Goal: Task Accomplishment & Management: Complete application form

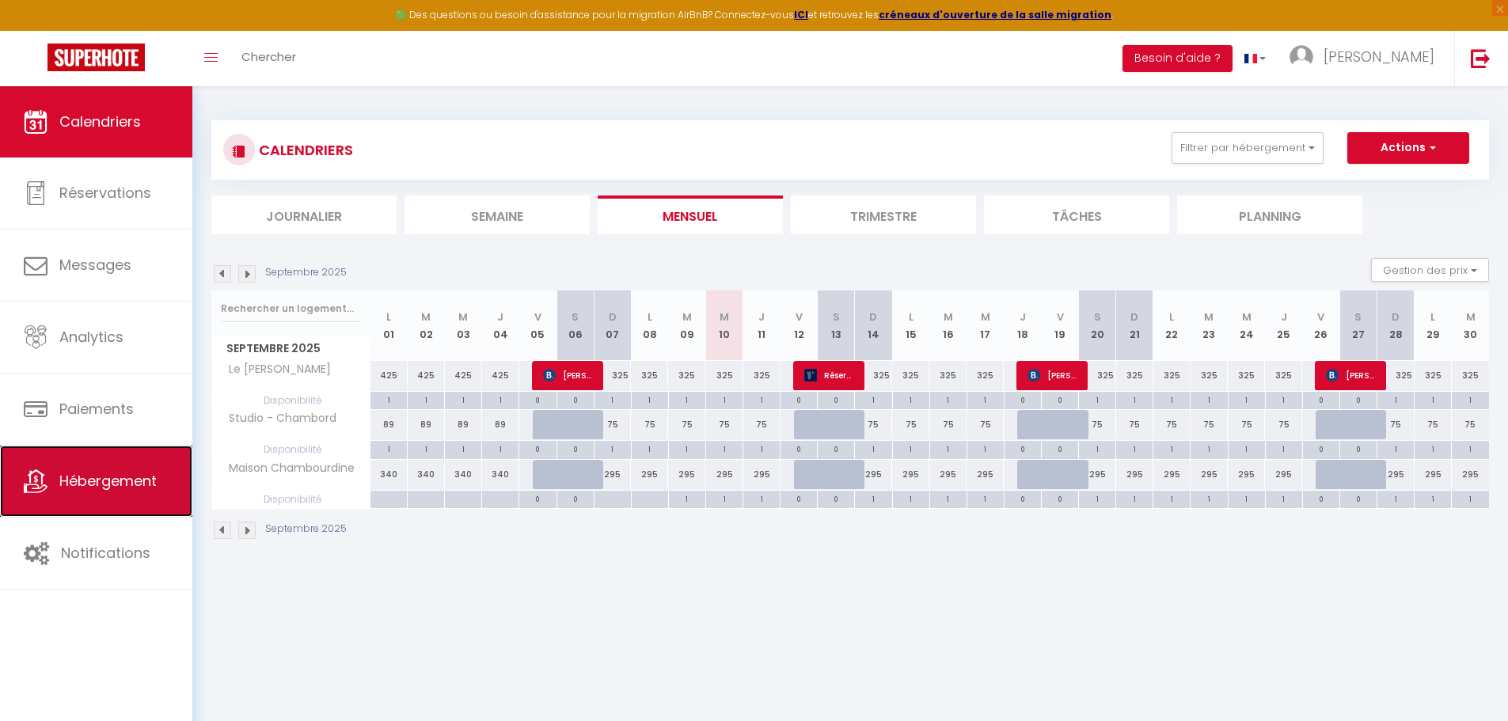
click at [120, 482] on span "Hébergement" at bounding box center [107, 481] width 97 height 20
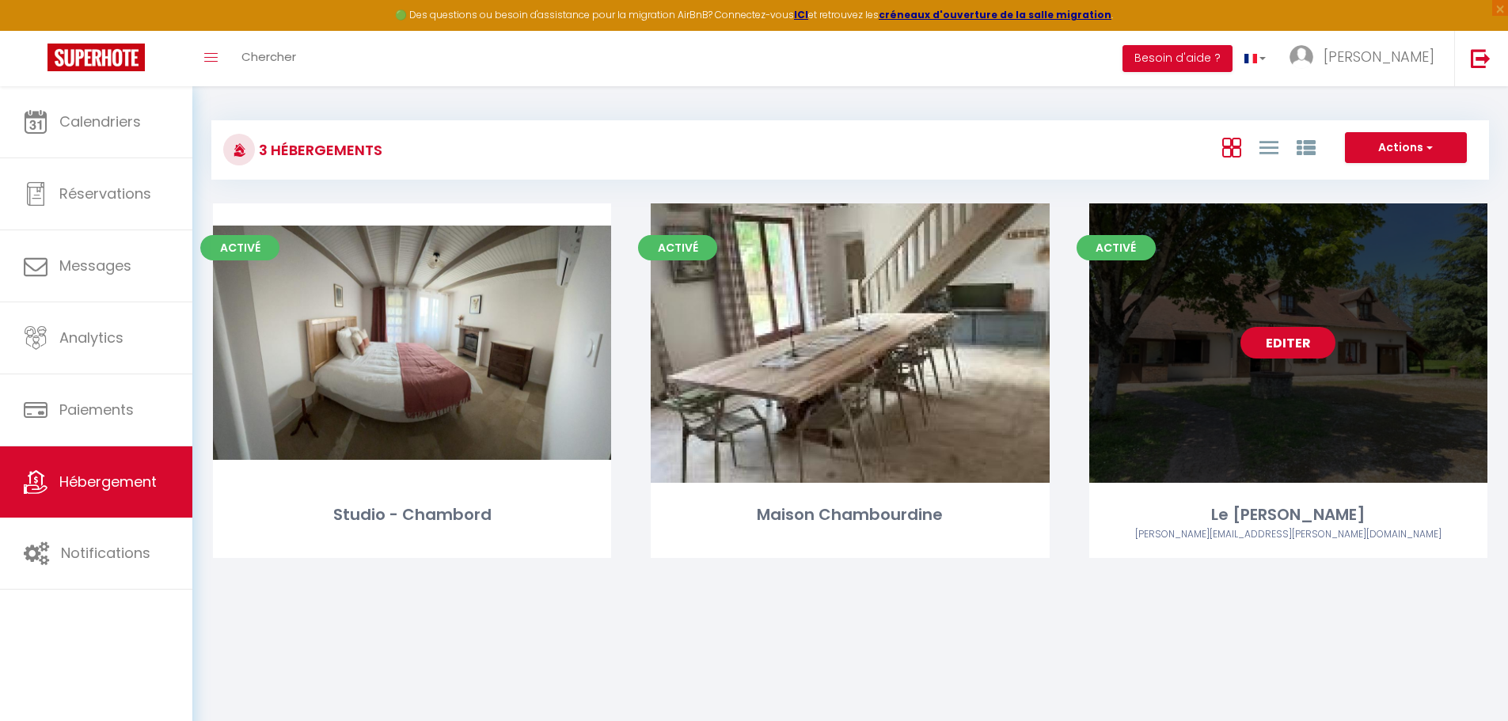
click at [1284, 337] on link "Editer" at bounding box center [1288, 343] width 95 height 32
select select "3"
select select "2"
select select "1"
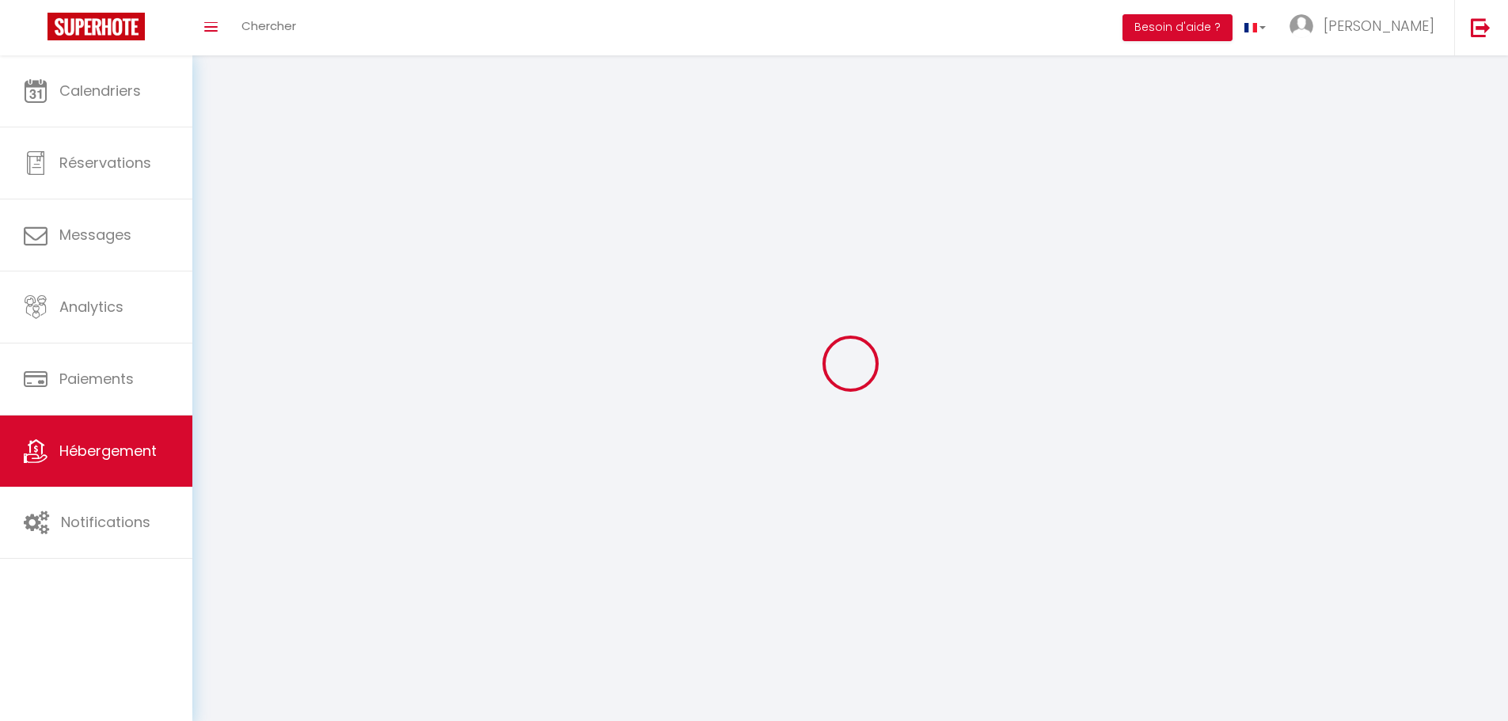
select select
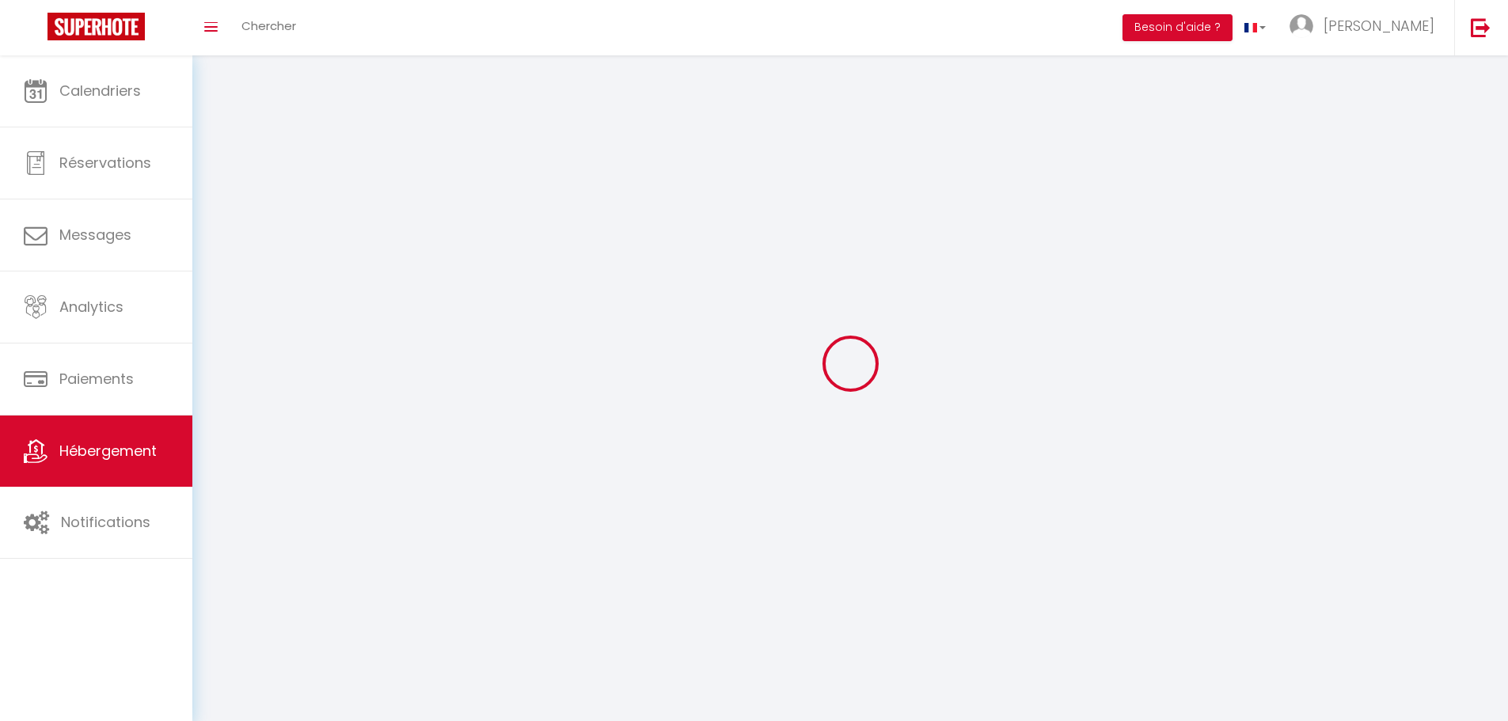
select select
checkbox input "false"
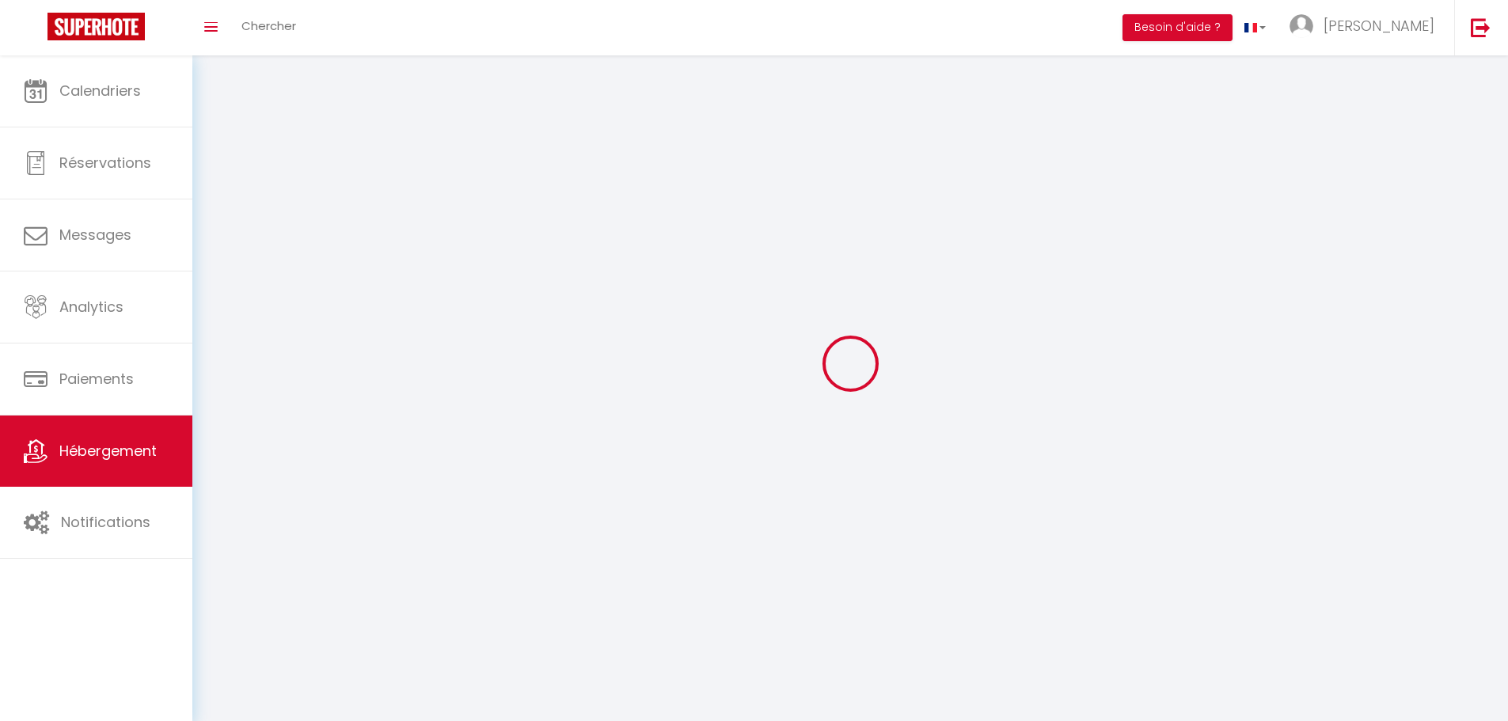
select select
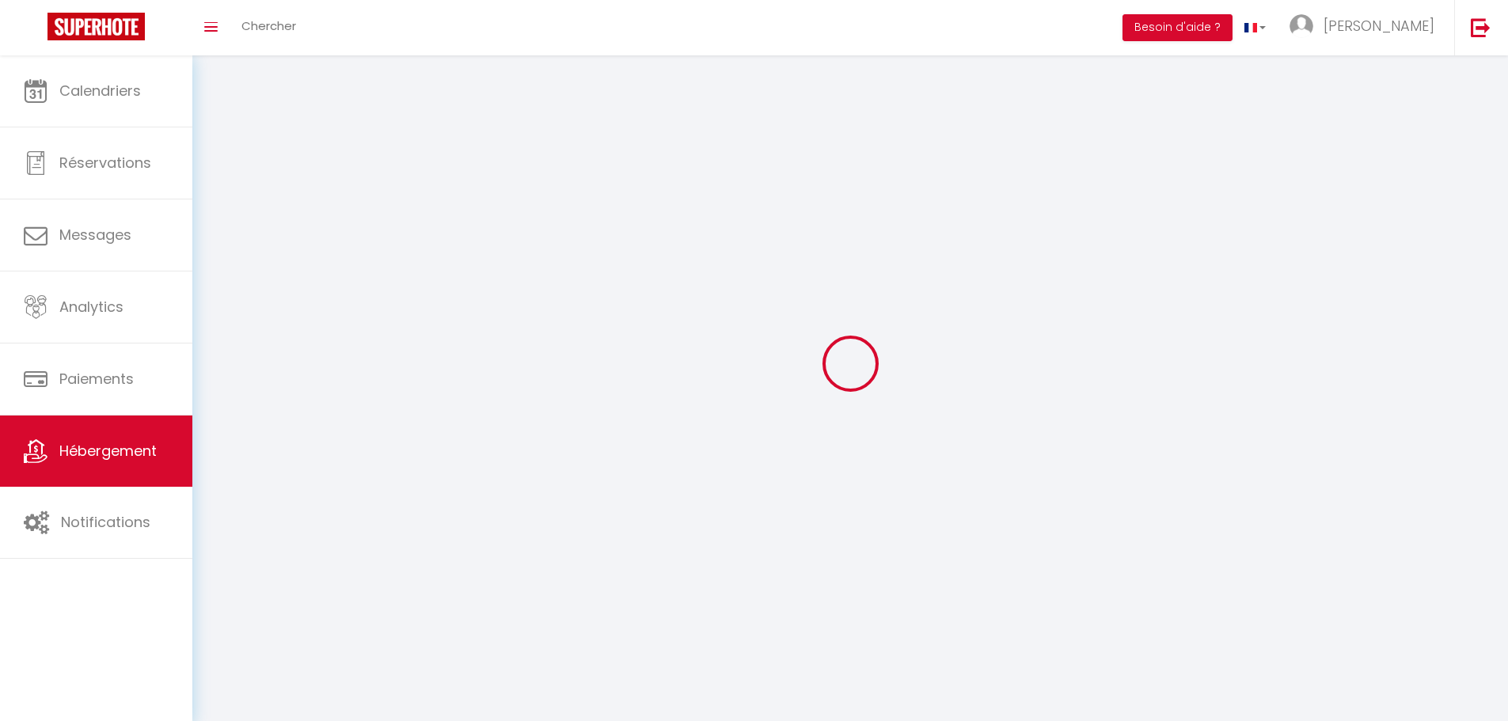
select select
checkbox input "false"
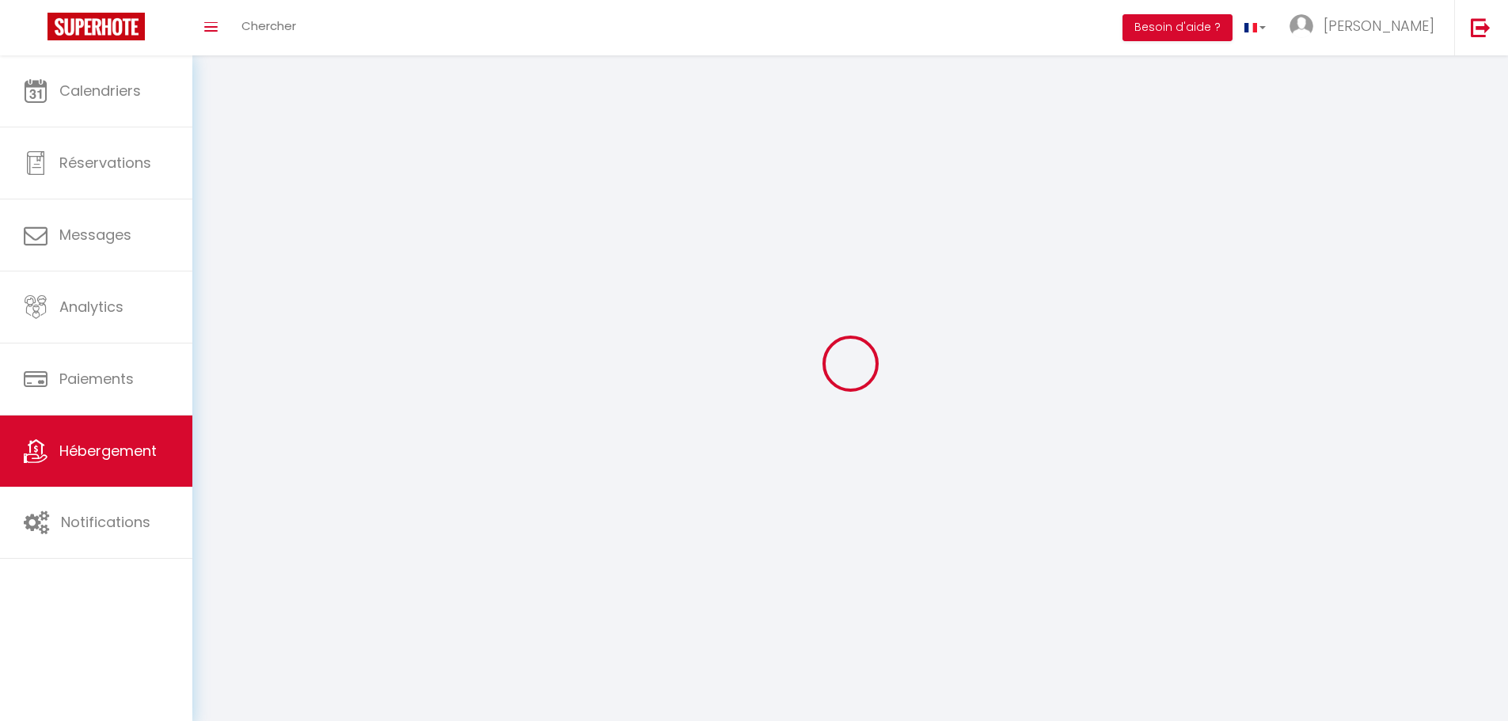
checkbox input "false"
select select
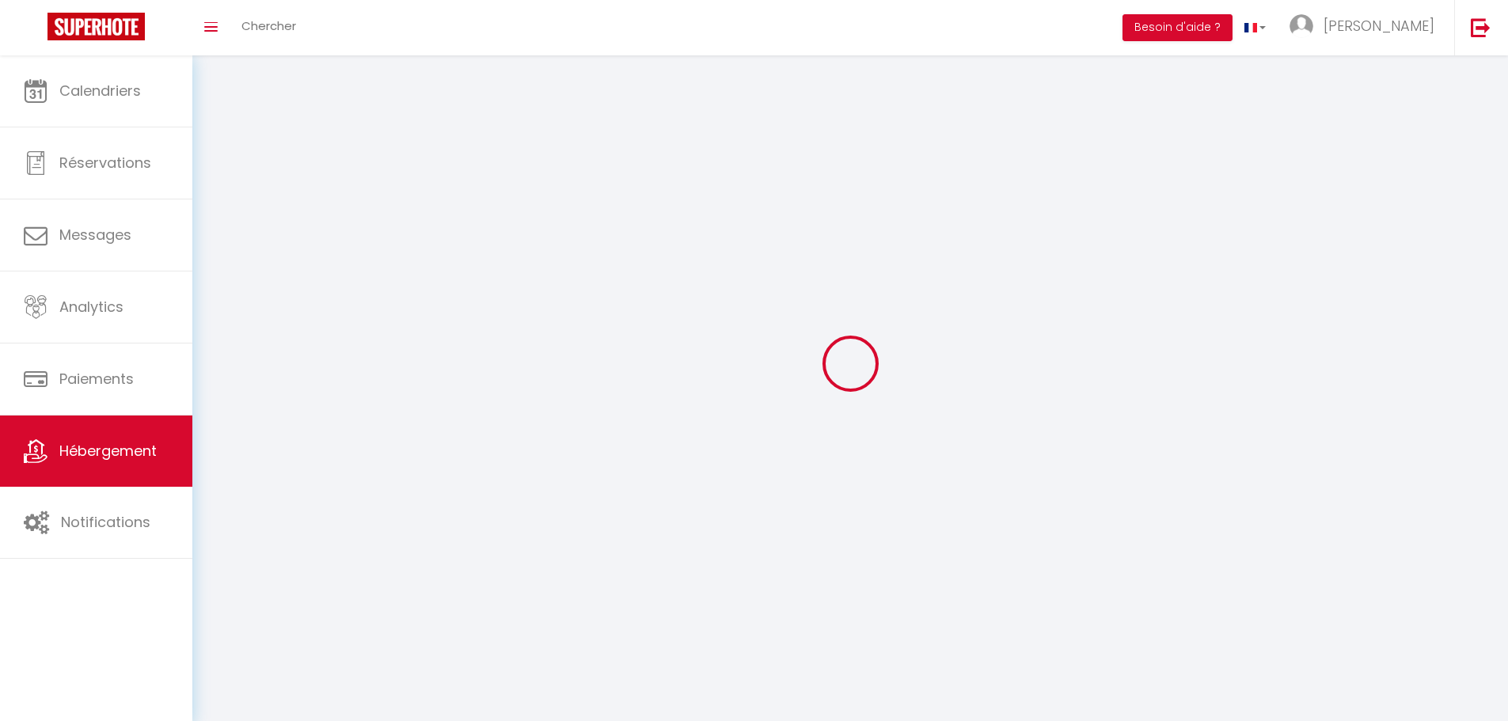
select select
checkbox input "false"
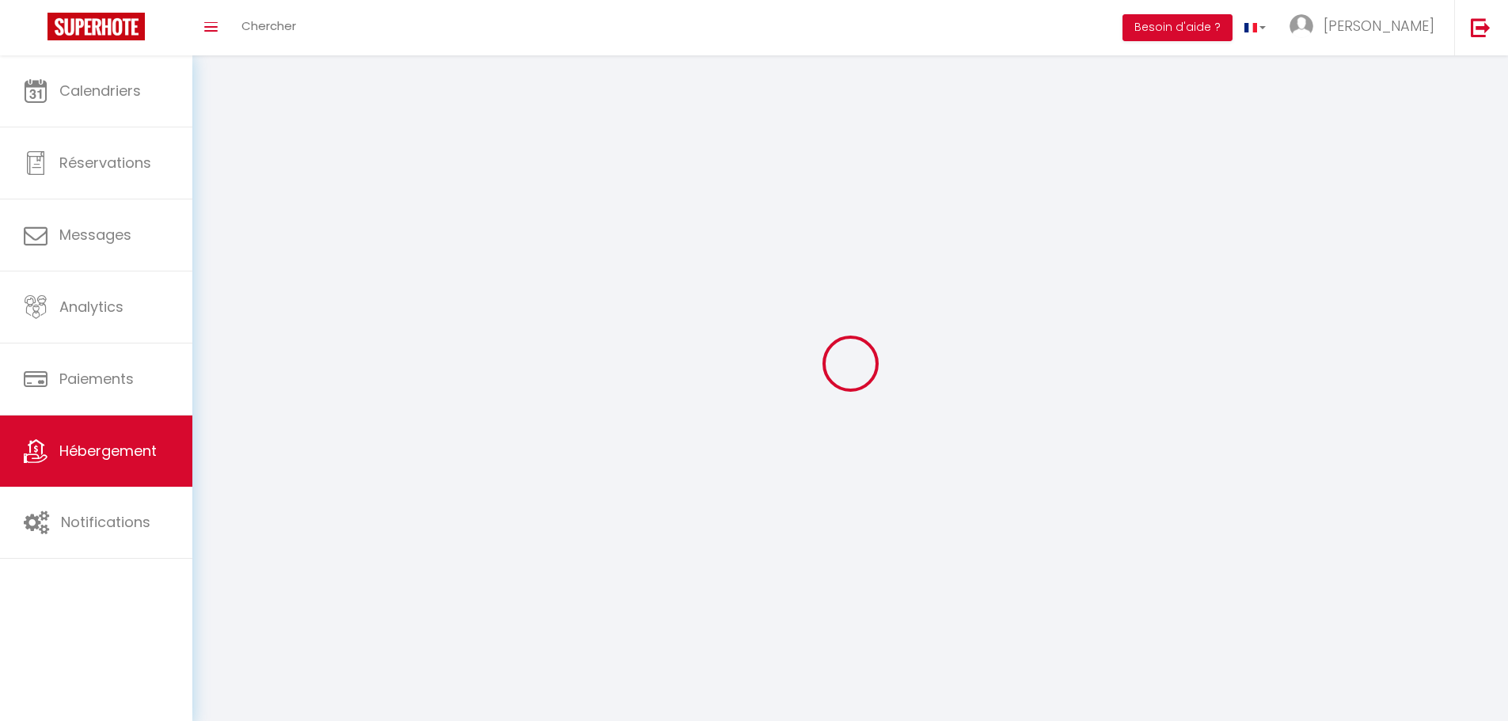
checkbox input "false"
select select
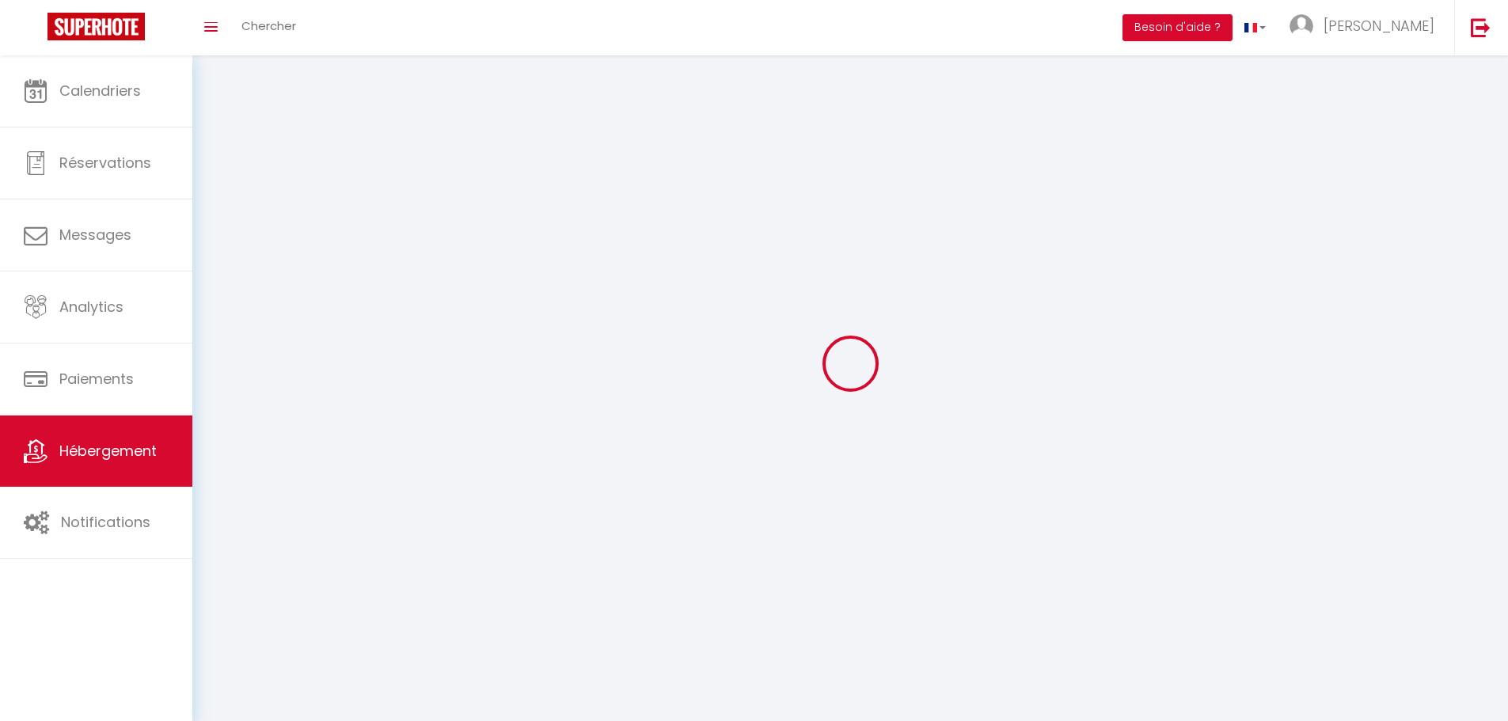
select select
checkbox input "false"
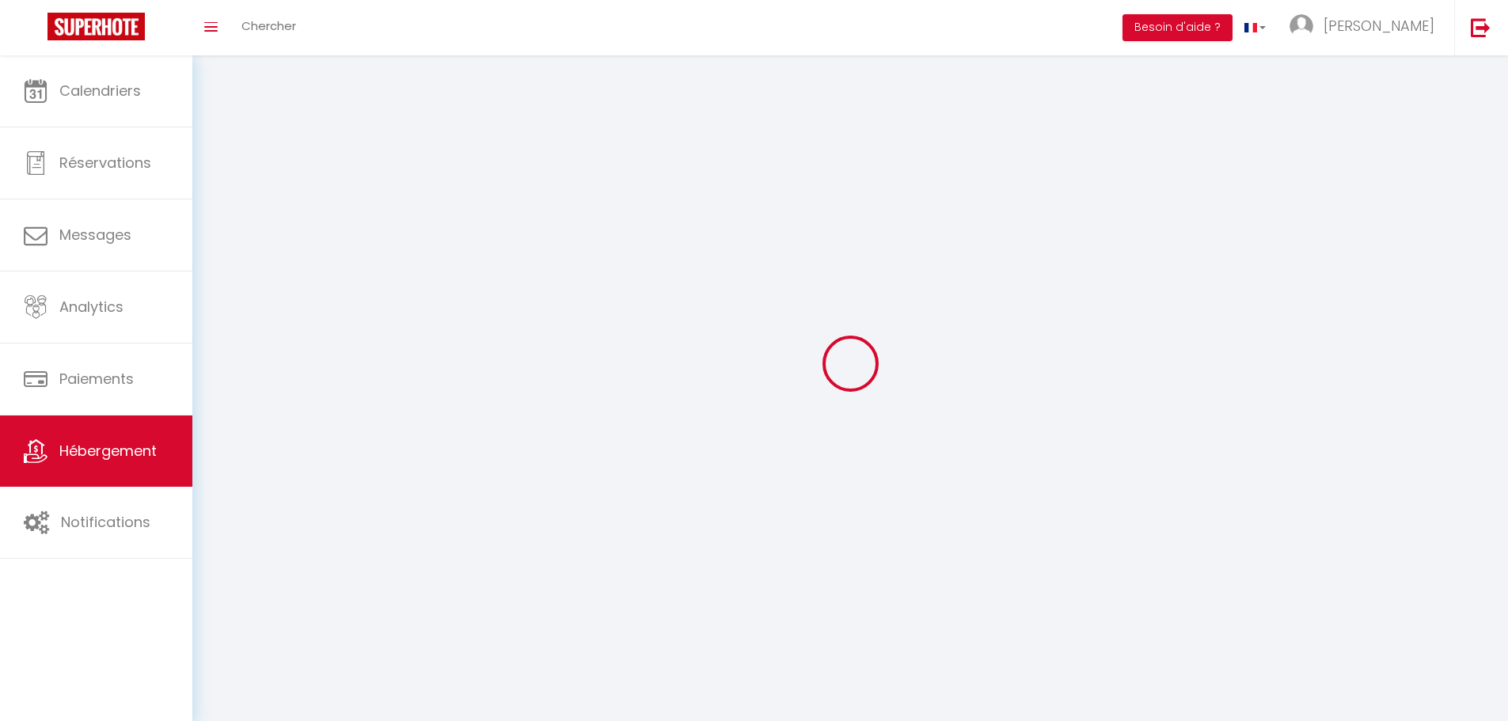
checkbox input "false"
select select
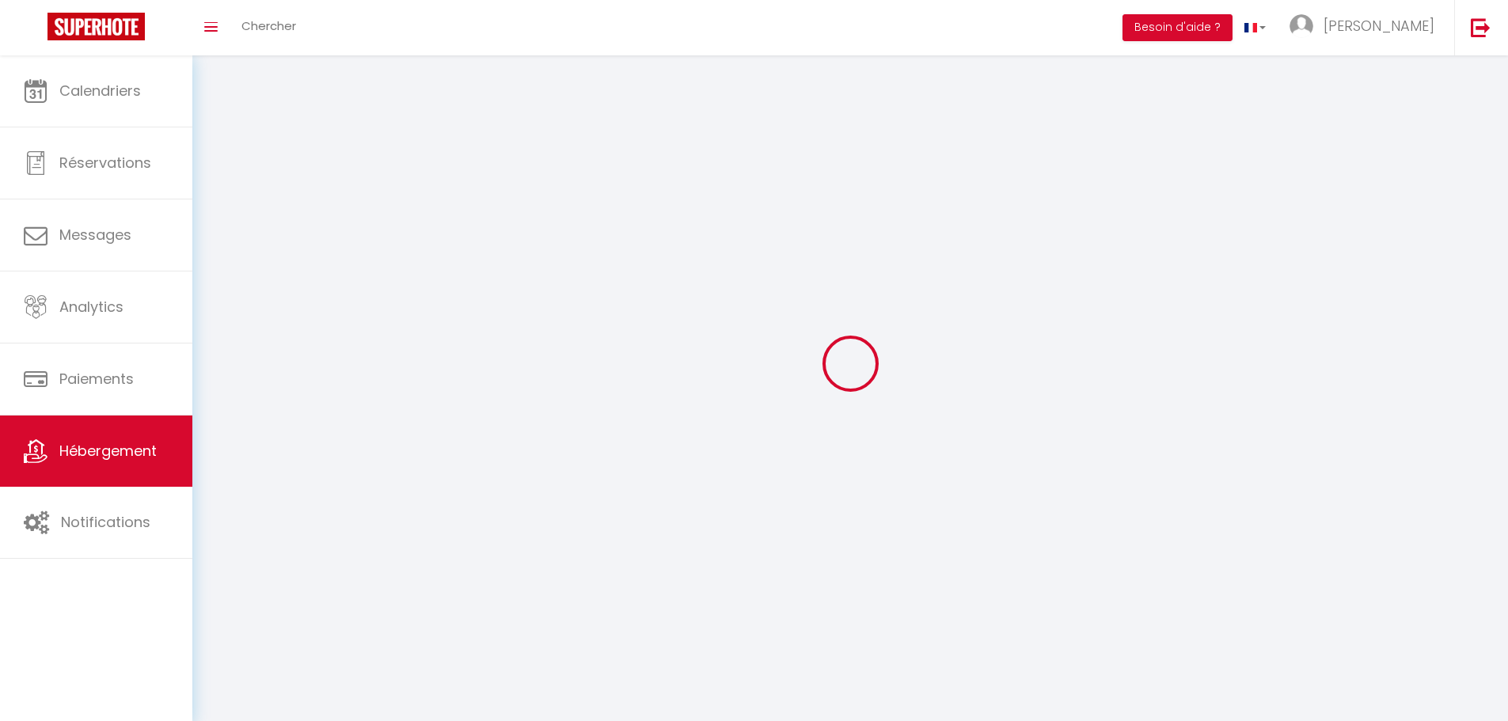
select select
select select "28"
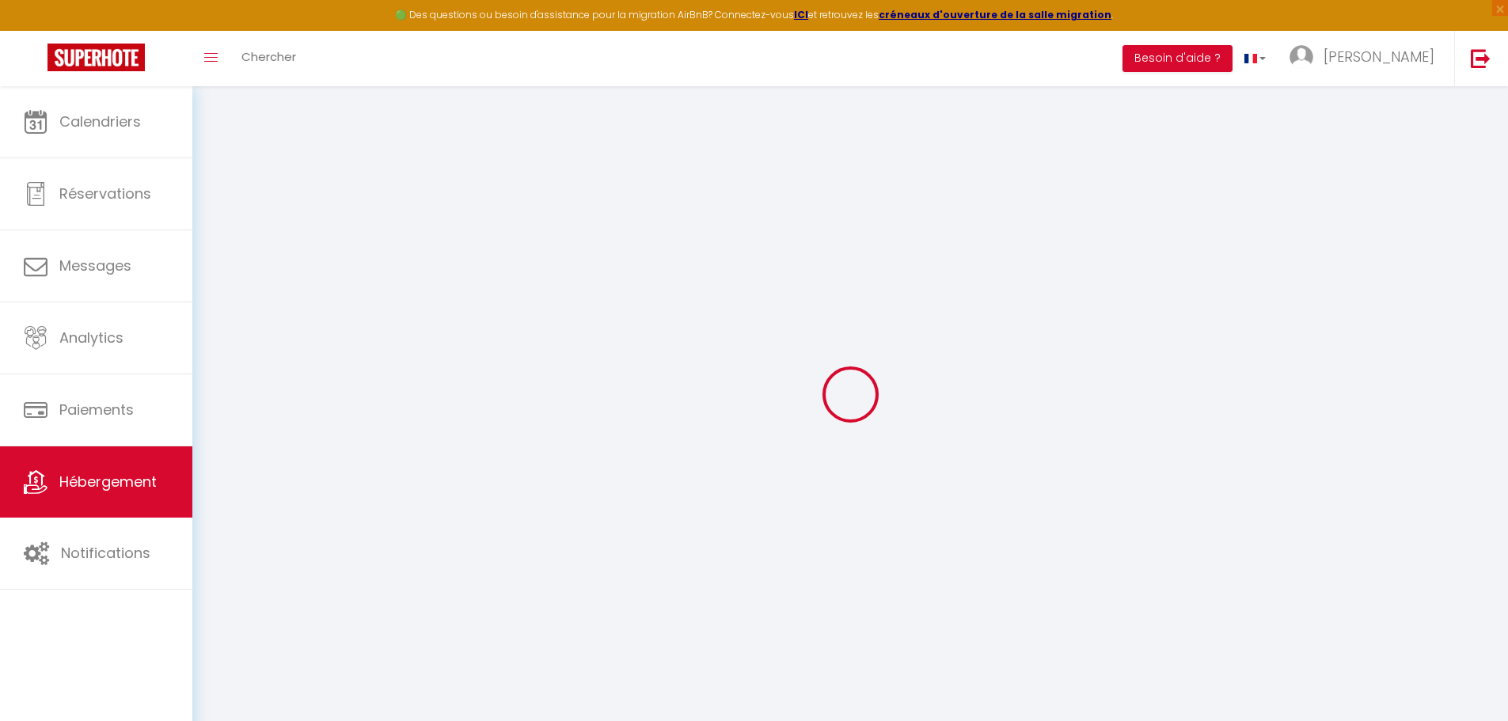
select select
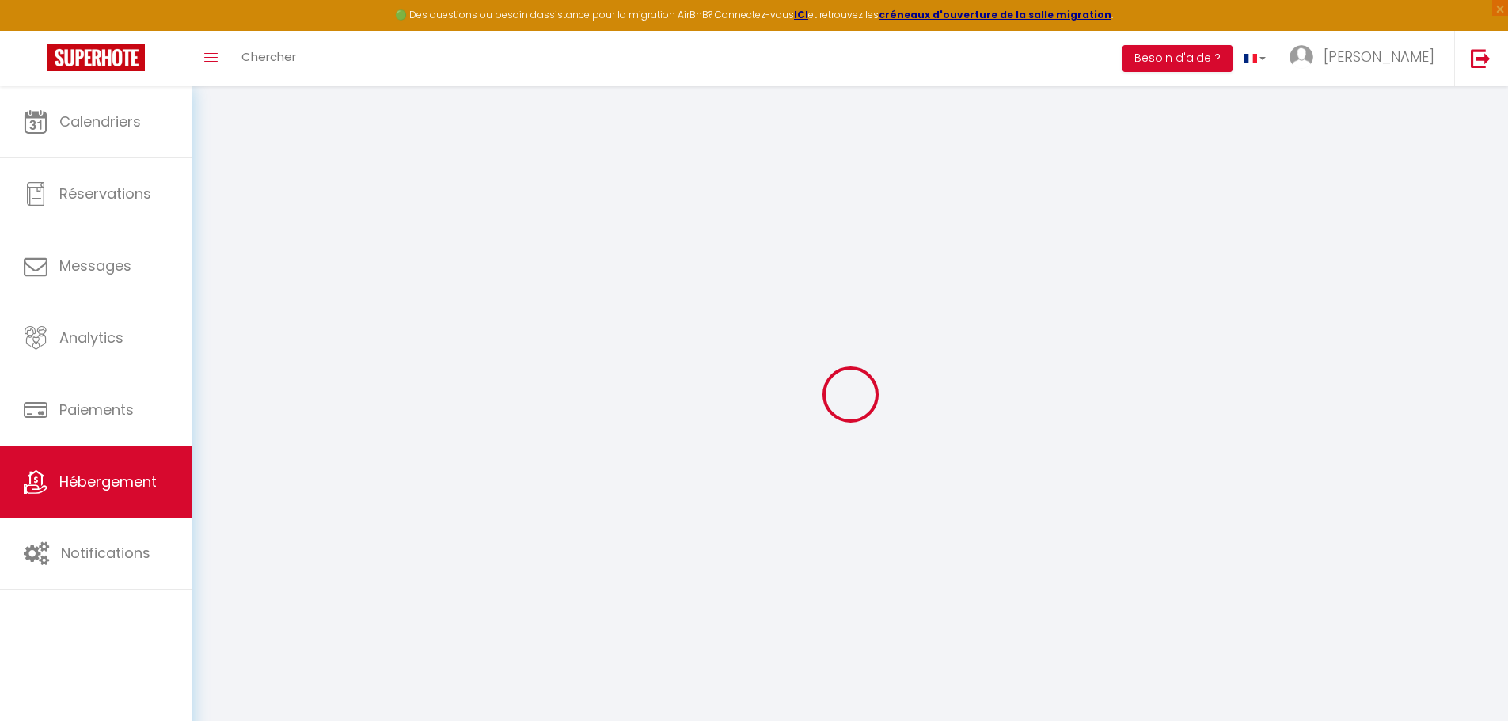
select select
checkbox input "false"
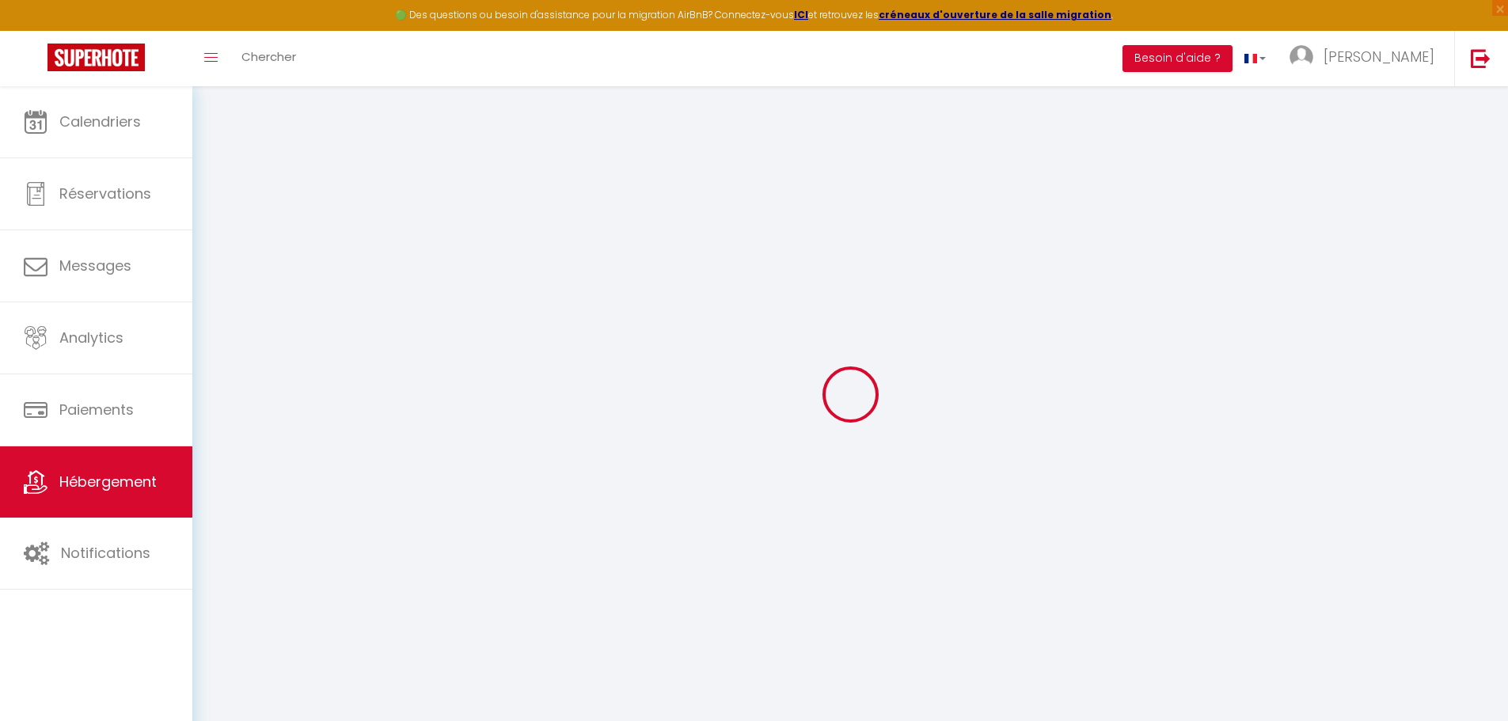
select select
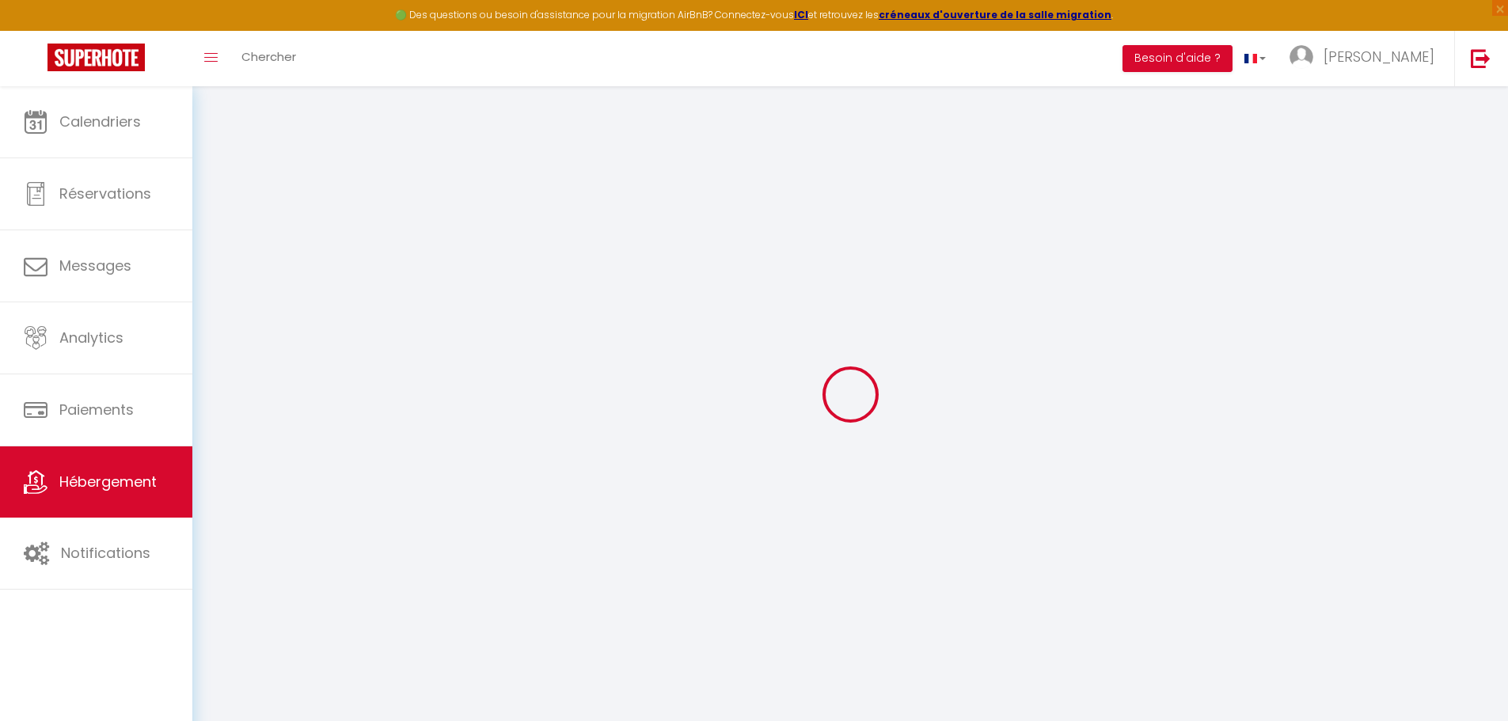
select select
checkbox input "false"
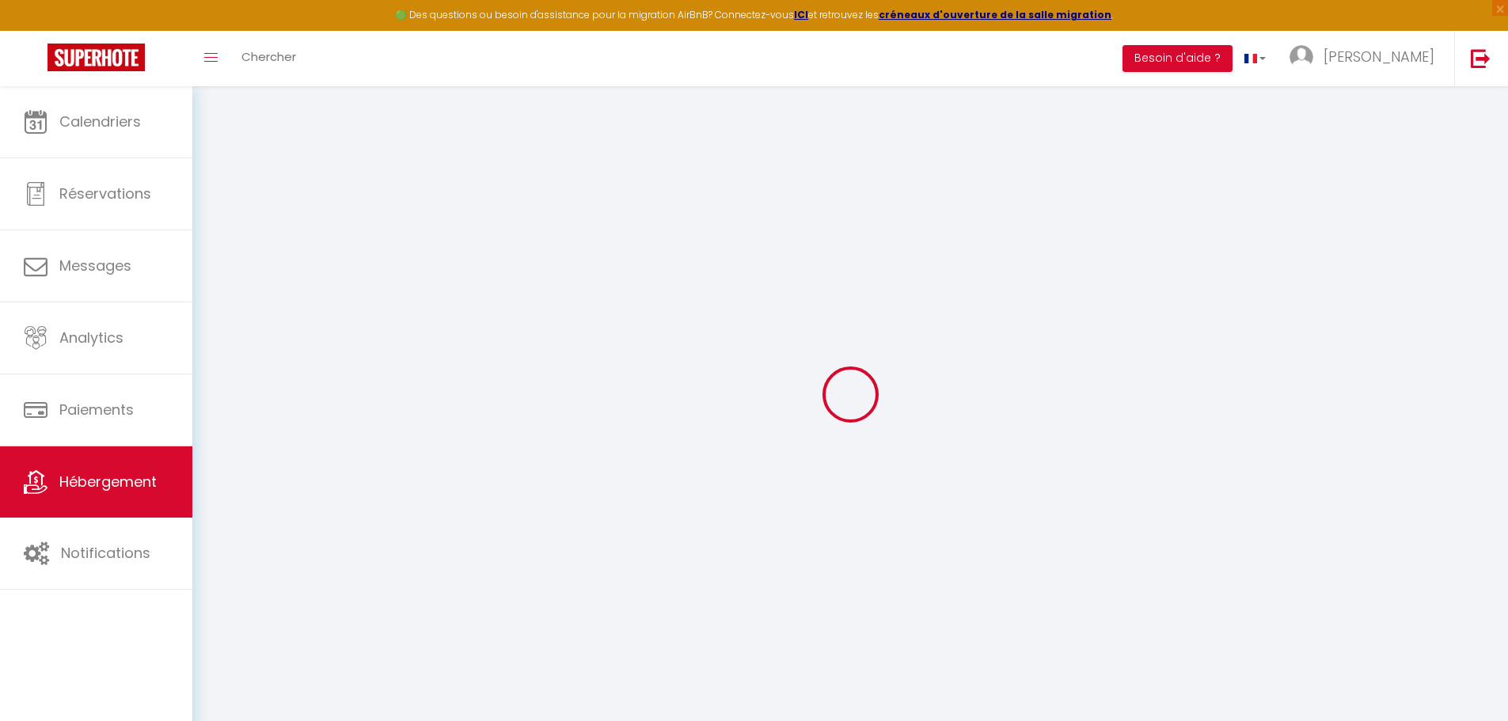
checkbox input "false"
select select
type input "Le [PERSON_NAME]"
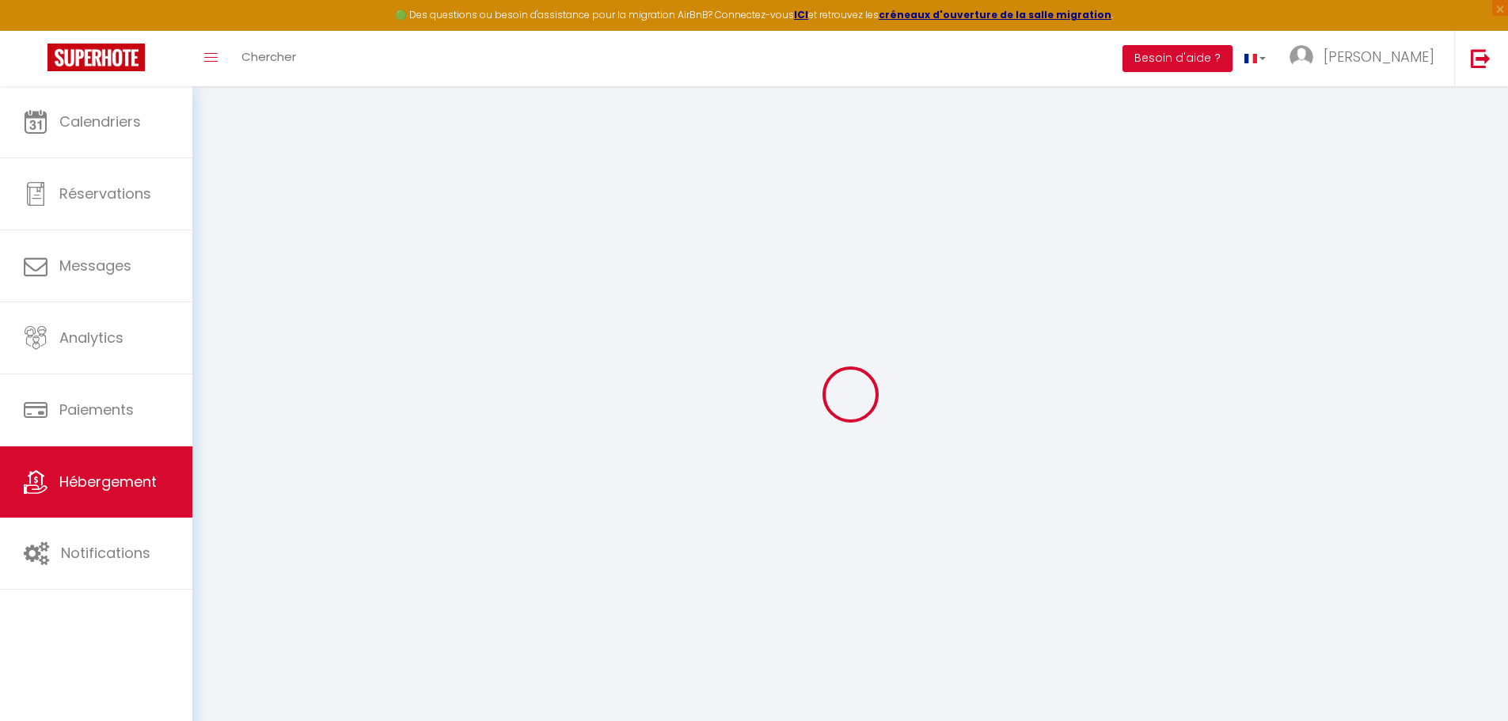
type input "[PERSON_NAME]"
type input "COLLET"
type input "[STREET_ADDRESS]"
type input "10000"
type input "[GEOGRAPHIC_DATA]"
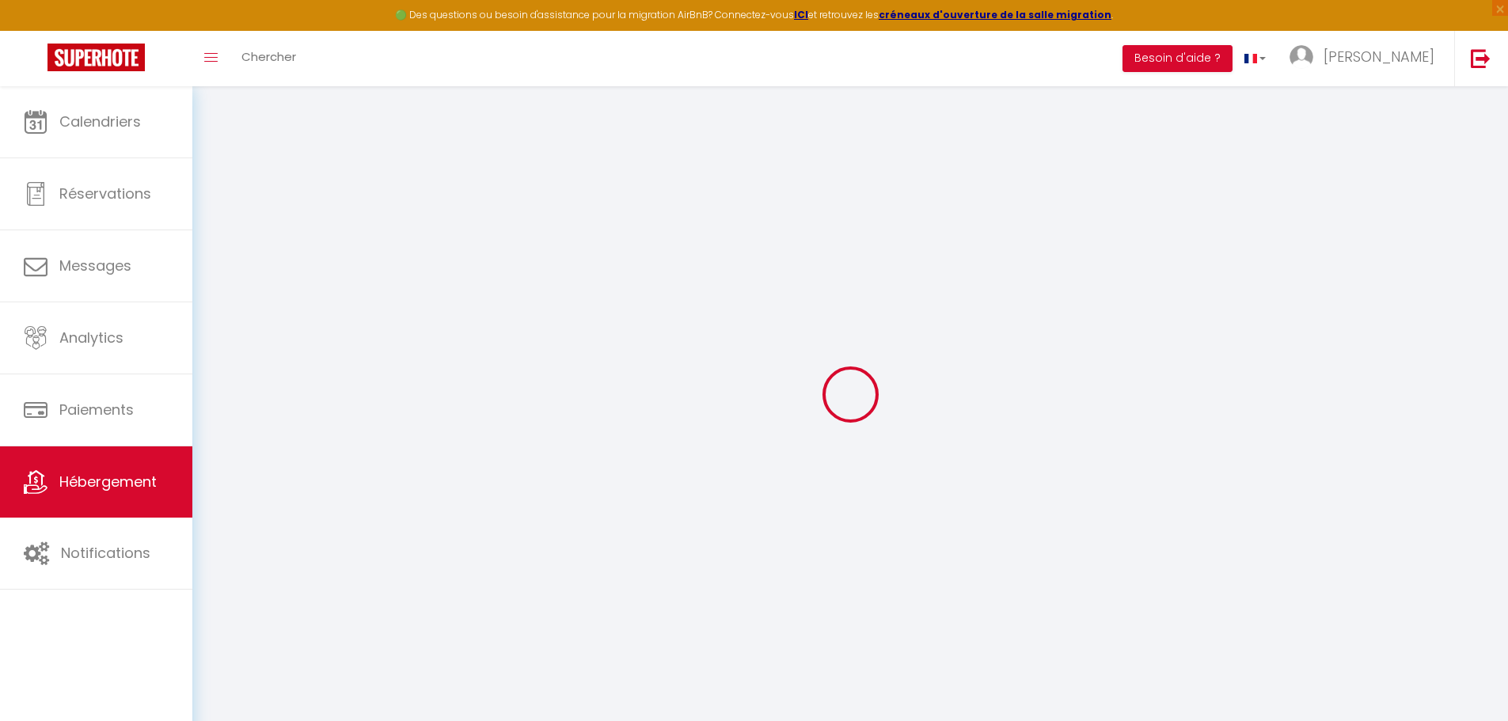
select select "houses"
select select "10"
select select "5"
select select "3"
type input "295"
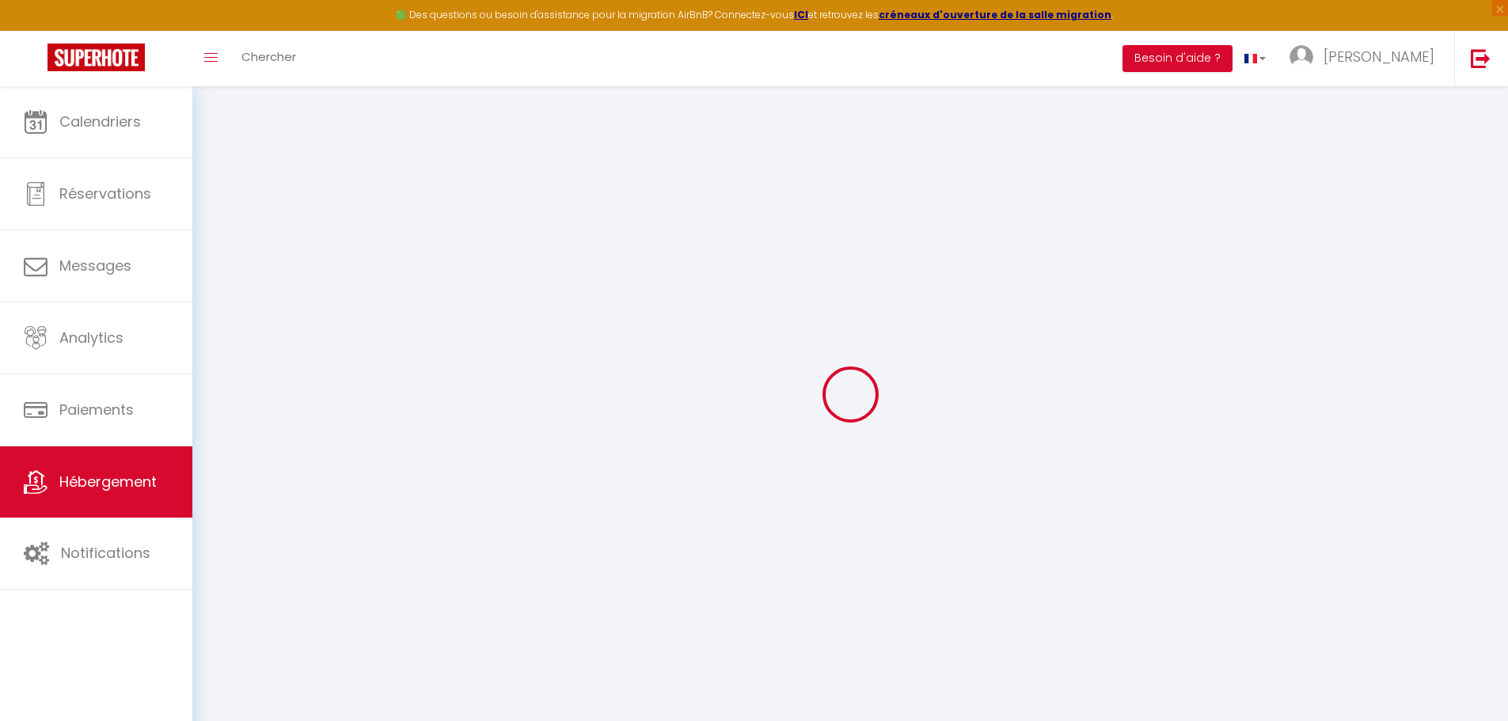
type input "150"
type input "1.50"
type input "1200"
select select
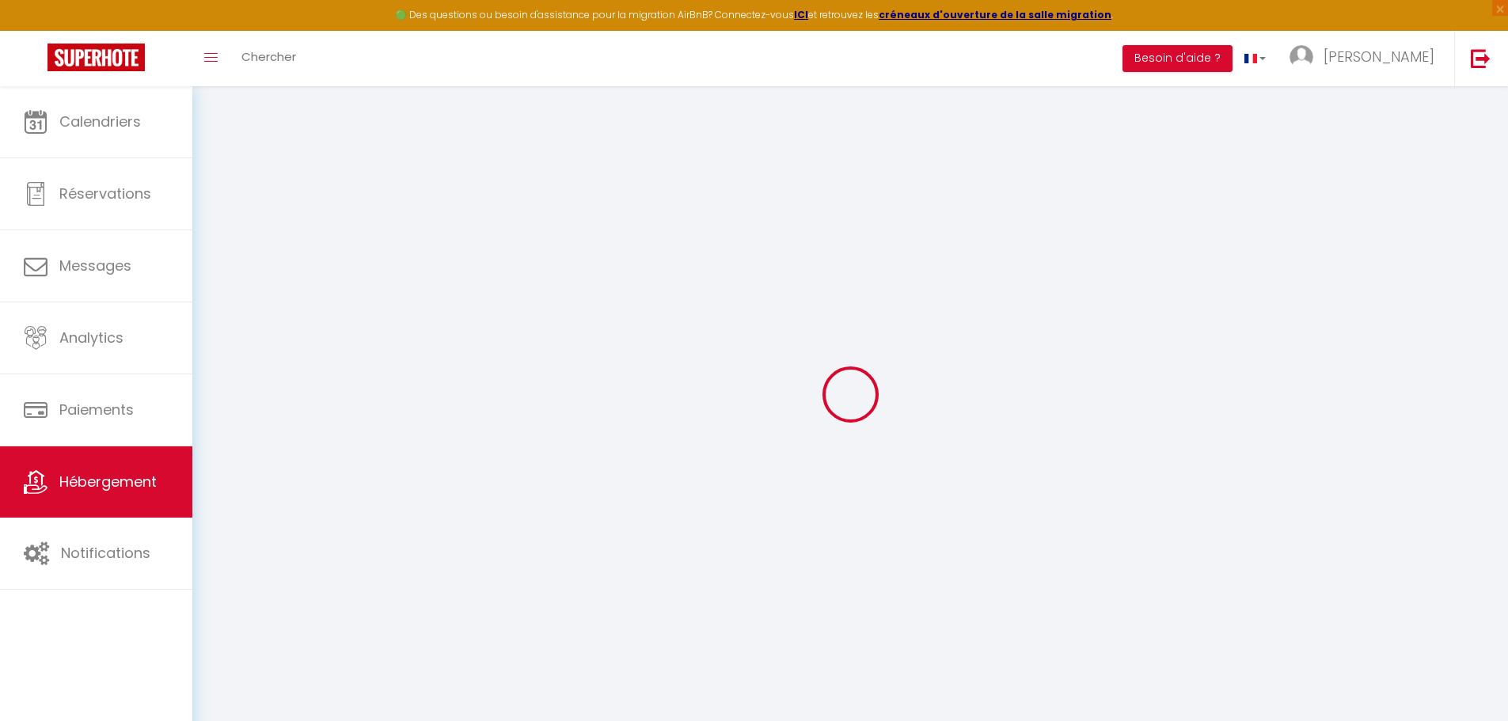
select select
type input "[STREET_ADDRESS]"
type input "41220"
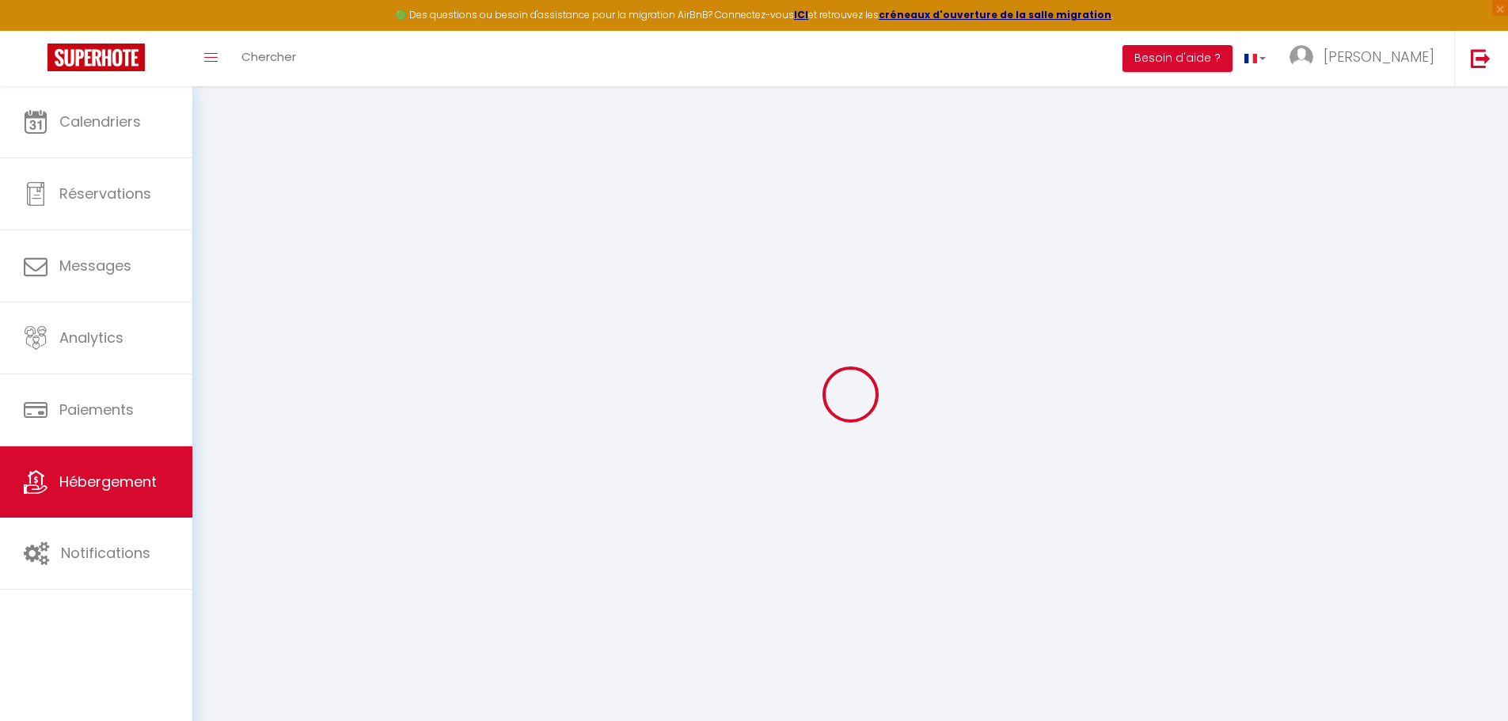
type input "Thoury"
type input "[PERSON_NAME][EMAIL_ADDRESS][PERSON_NAME][DOMAIN_NAME]"
select select "15850"
checkbox input "false"
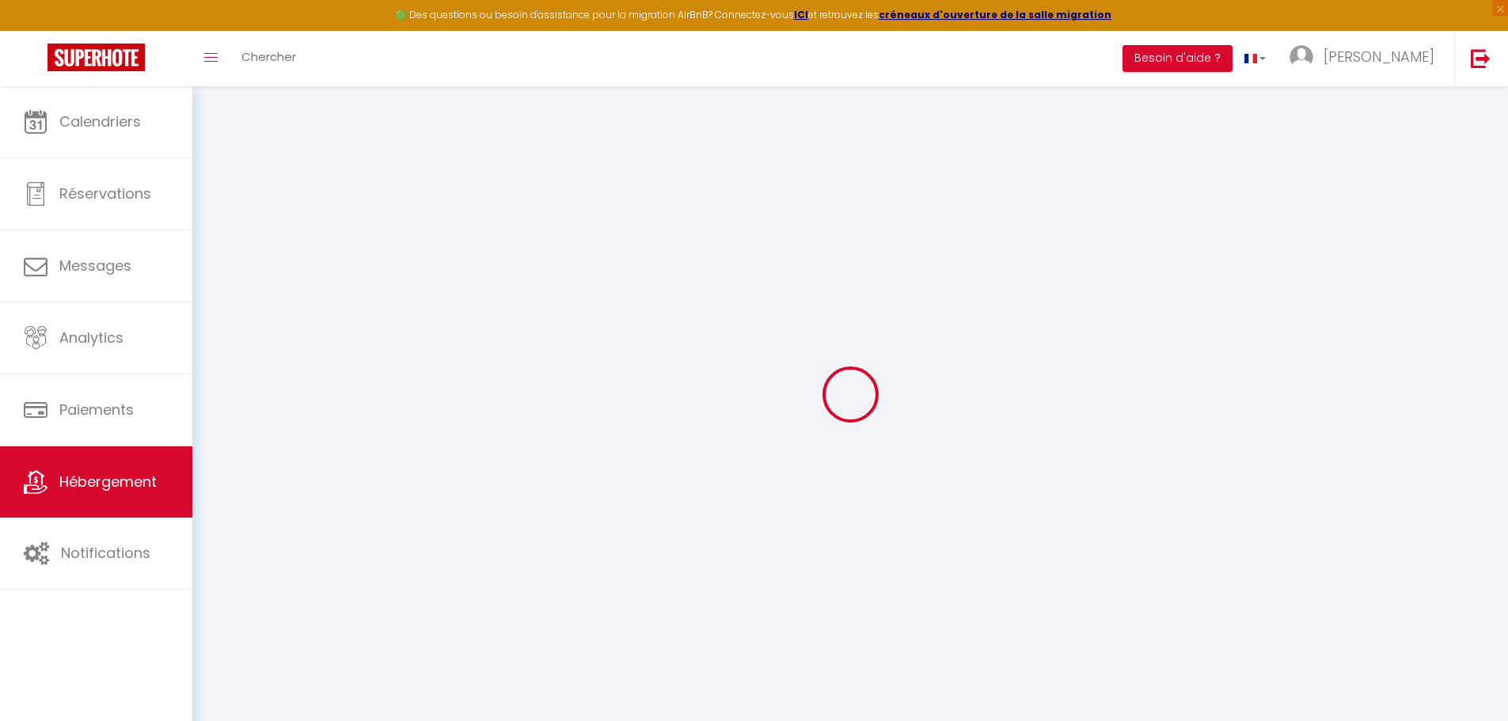
checkbox input "false"
type input "0"
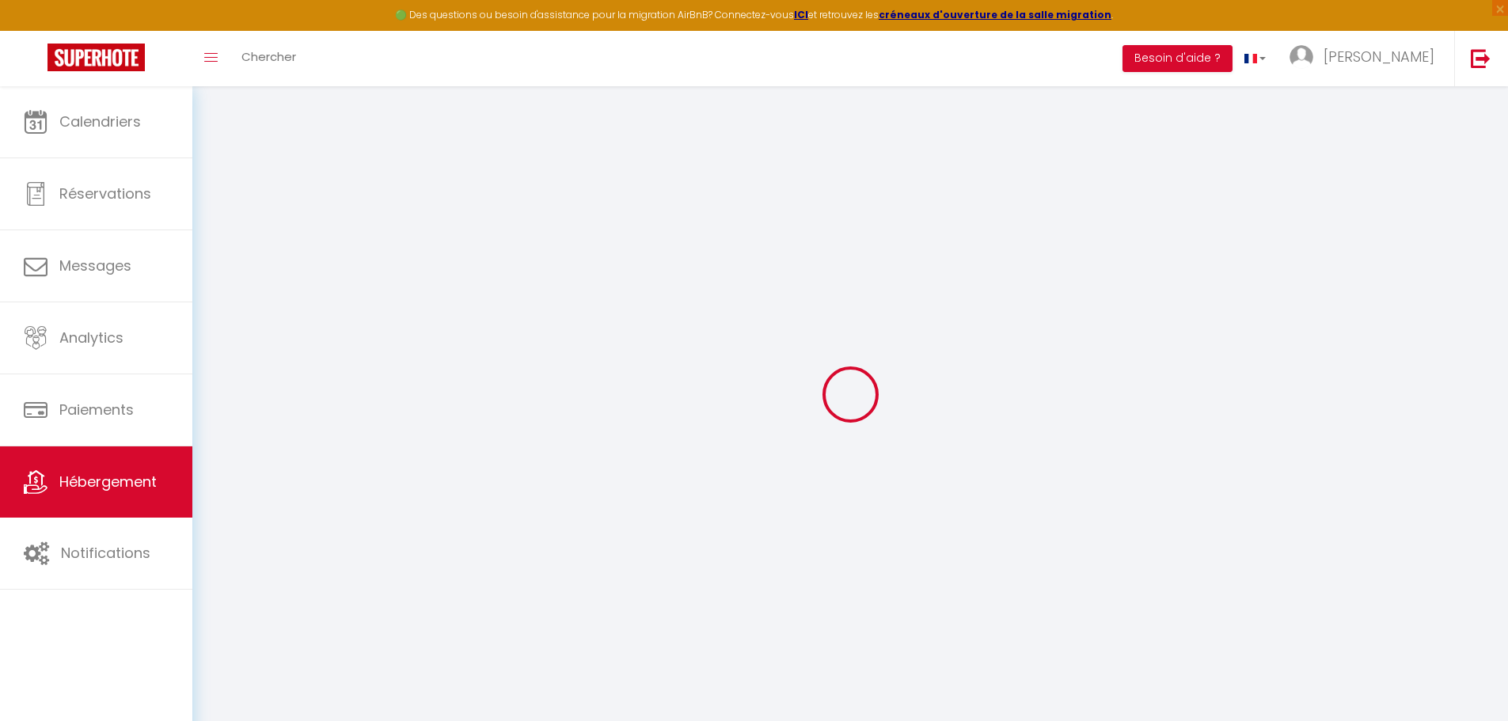
type input "0"
select select
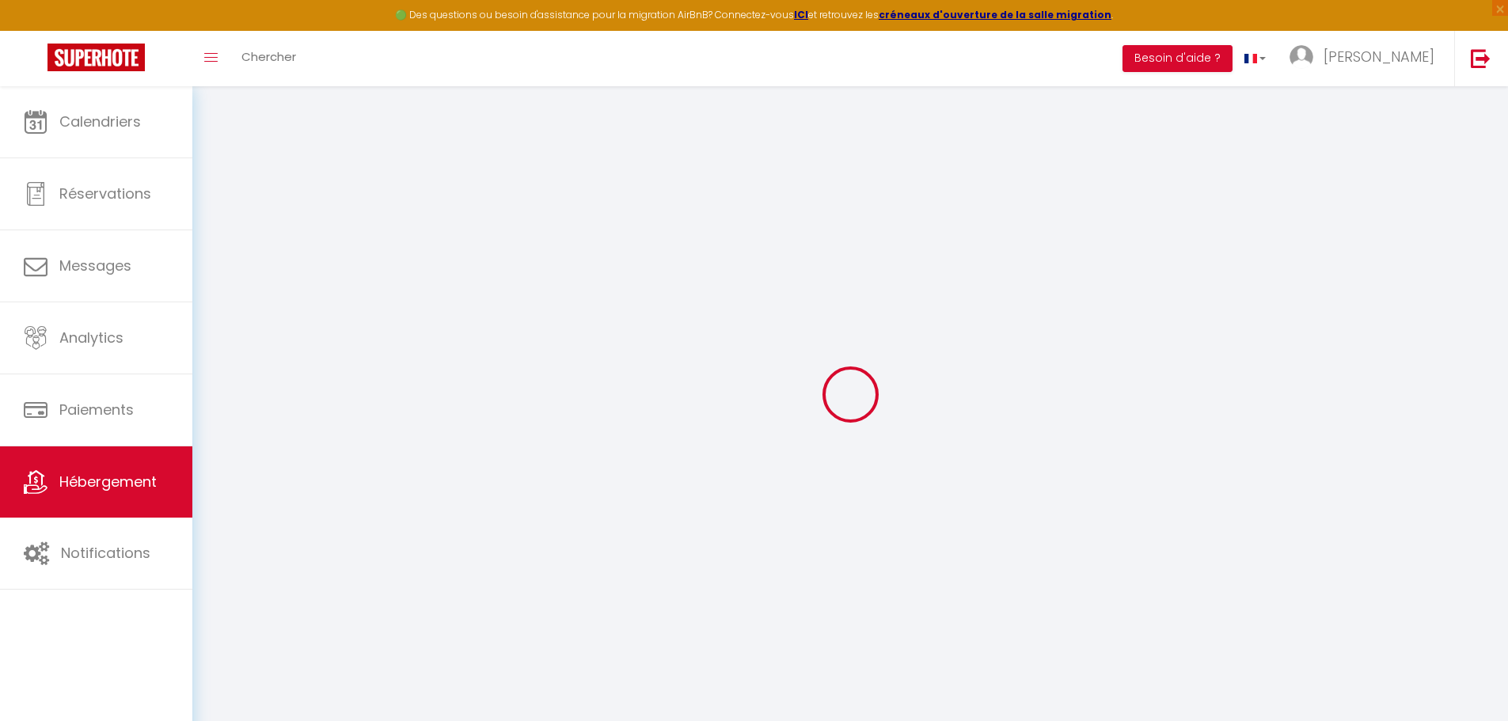
select select
checkbox input "false"
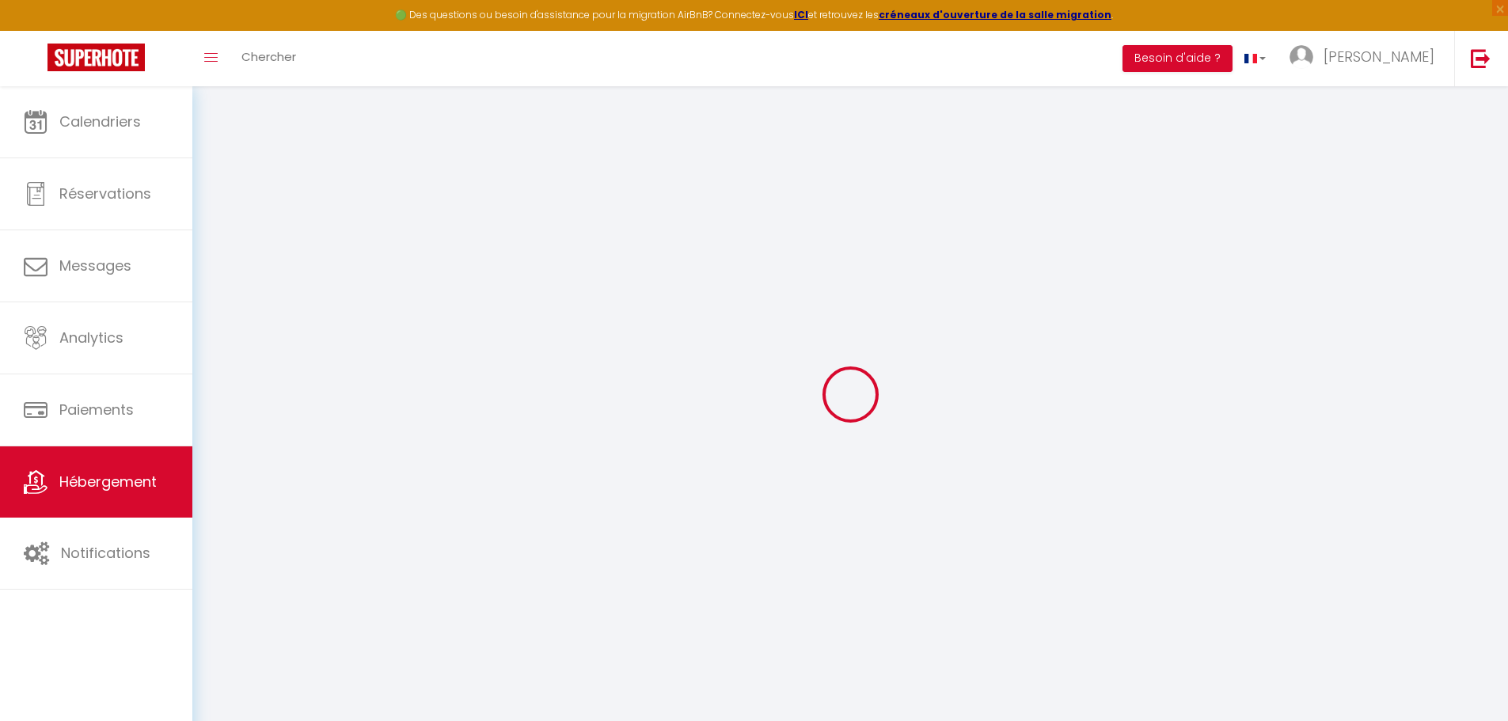
select select
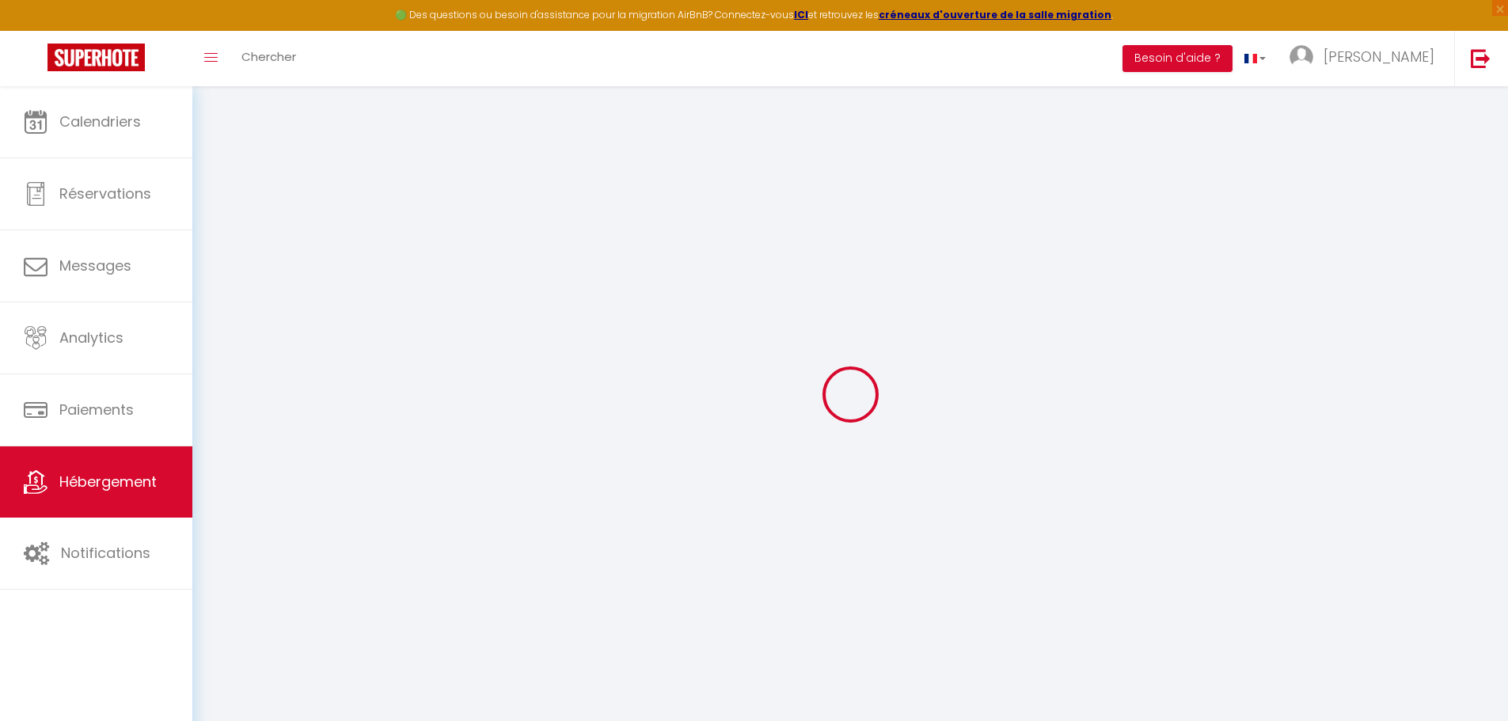
checkbox input "false"
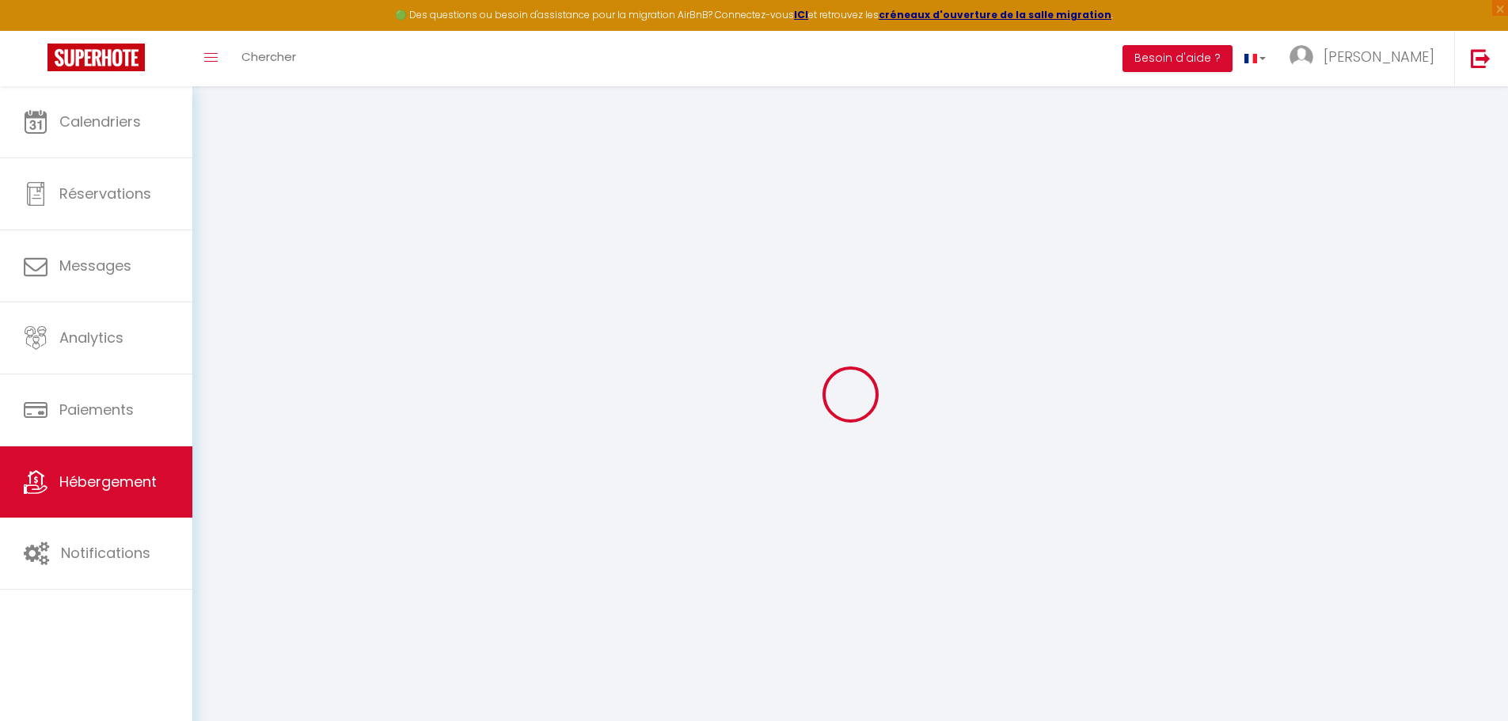
checkbox input "false"
select select "cottage"
select select "15:00"
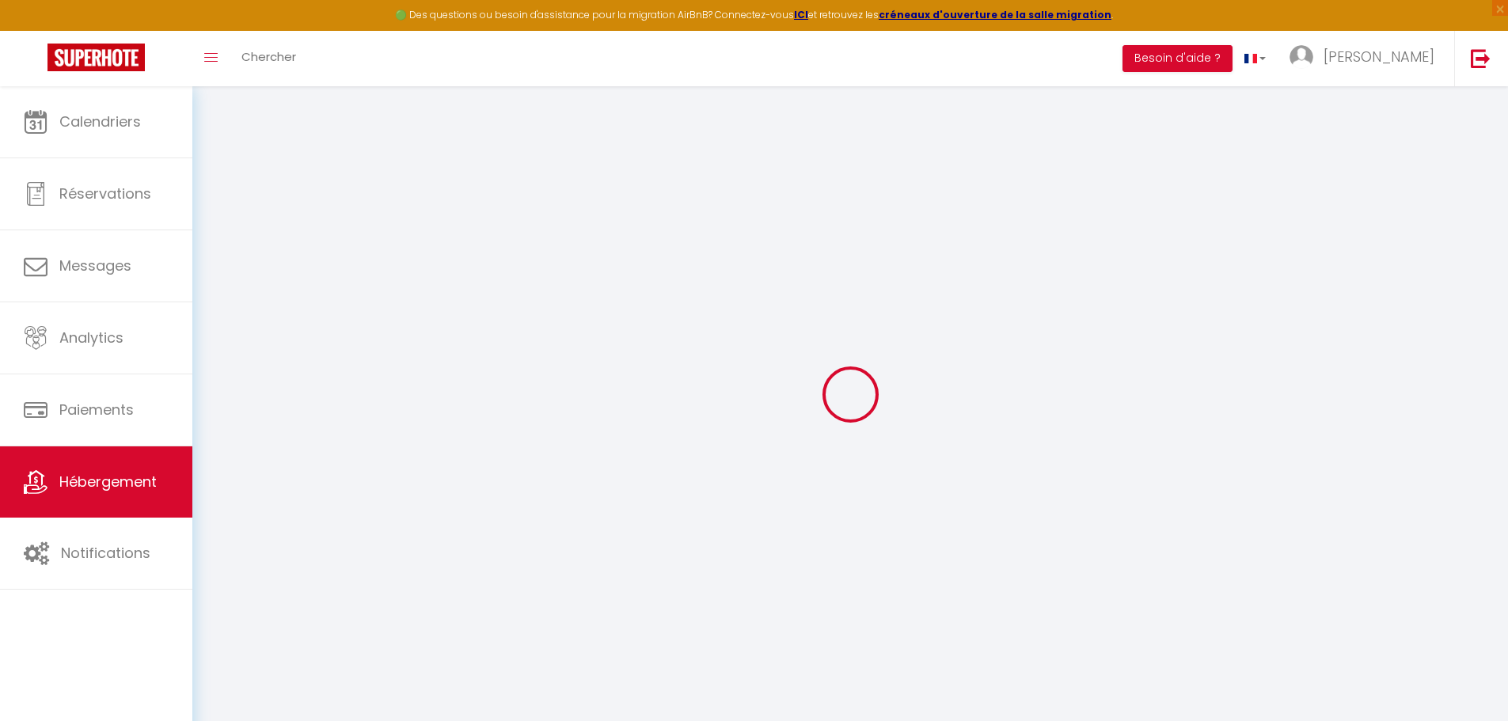
select select "23:45"
select select "10:00"
select select "30"
select select "52225"
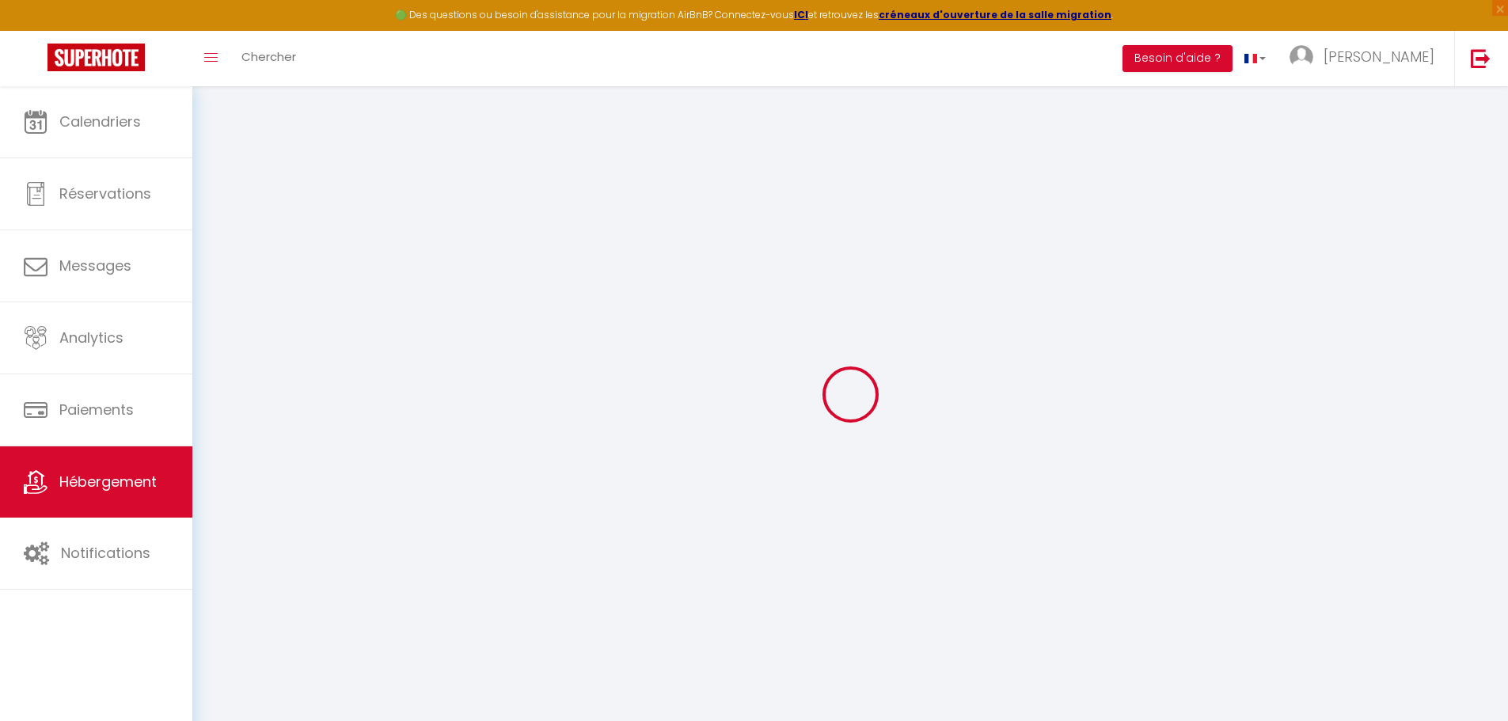
checkbox input "false"
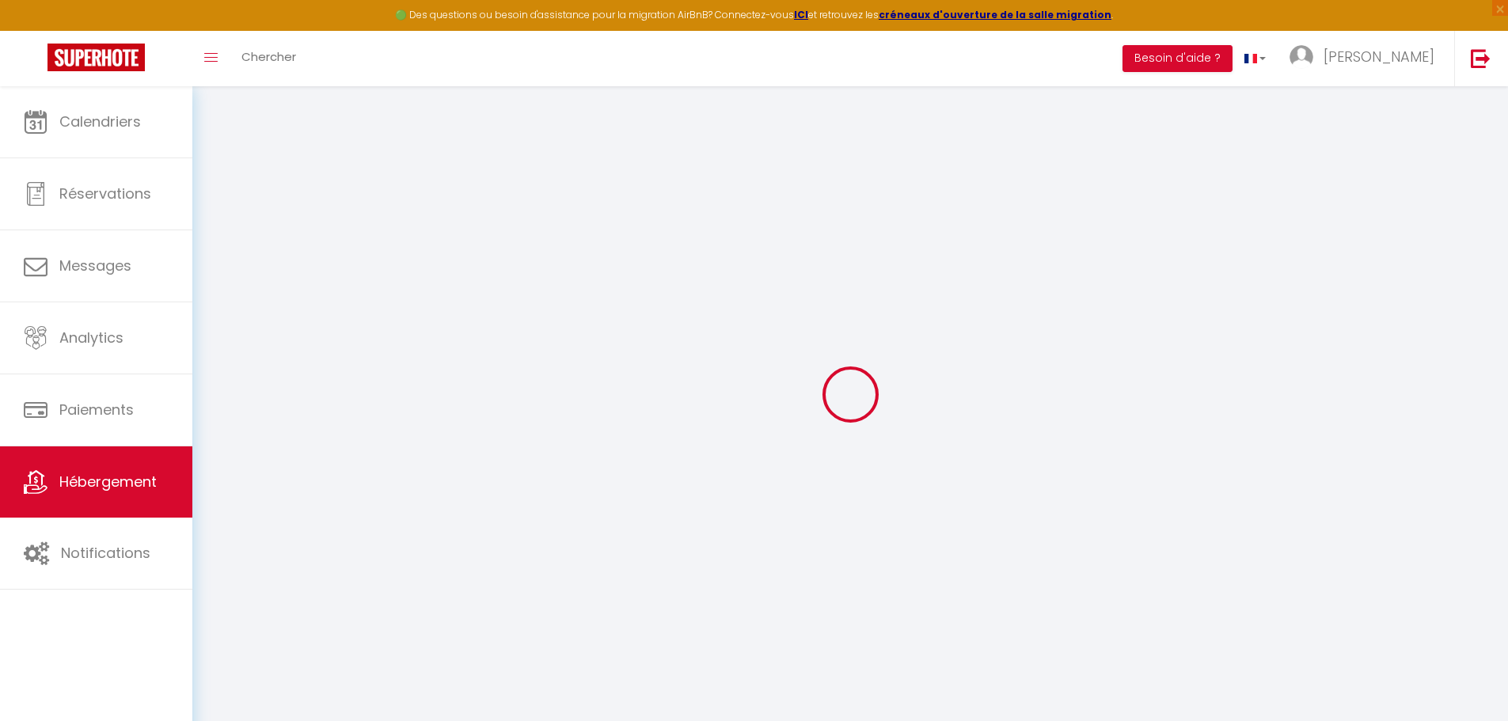
checkbox input "false"
